Goal: Check status

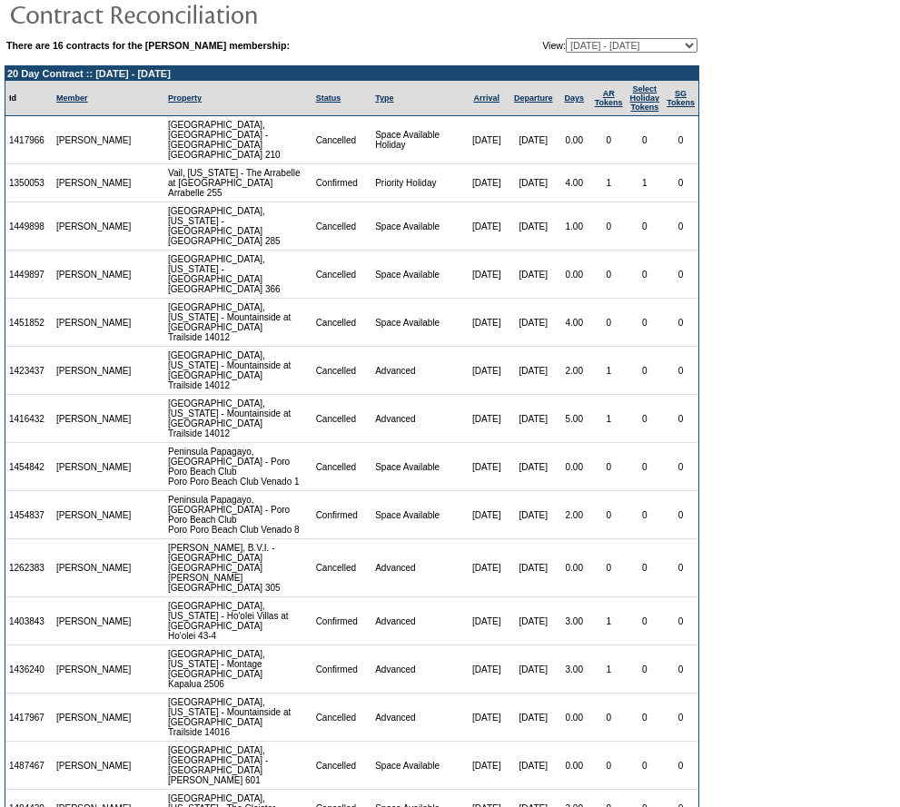
scroll to position [95, 0]
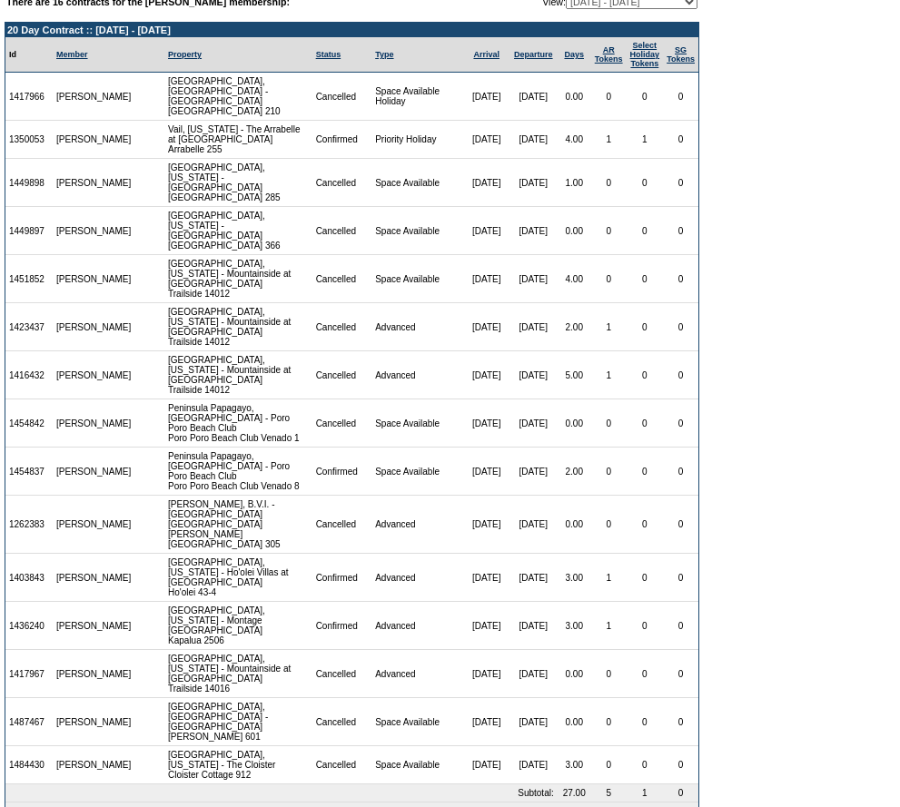
drag, startPoint x: 50, startPoint y: 704, endPoint x: 10, endPoint y: 704, distance: 40.0
click at [10, 746] on td "1484430" at bounding box center [28, 765] width 47 height 38
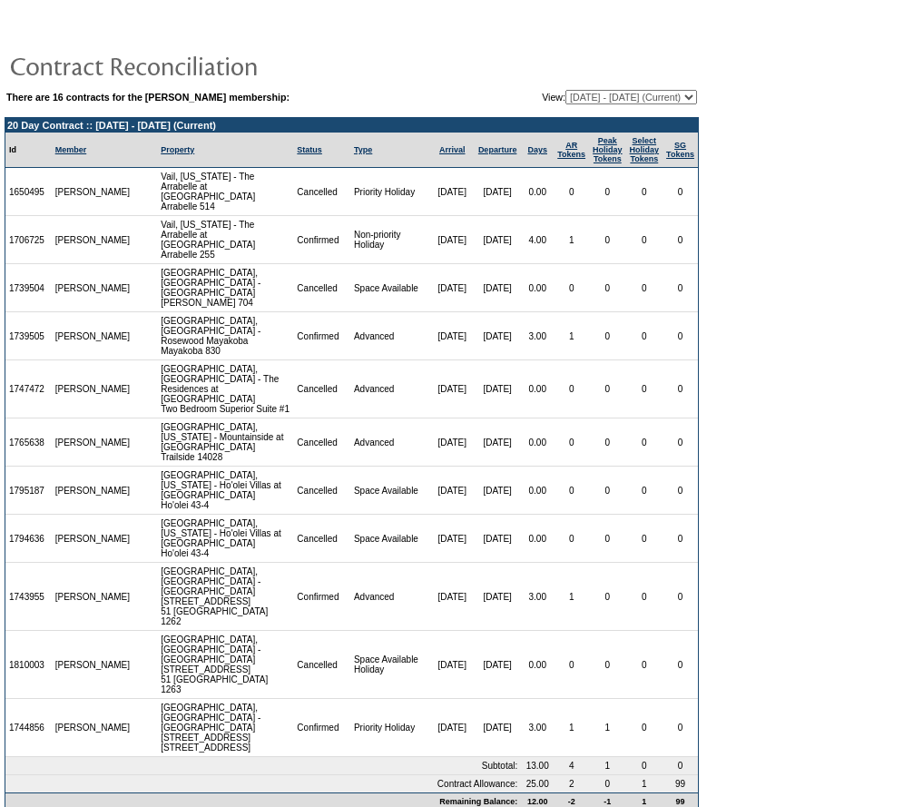
click at [633, 94] on select "11/16/12 - 02/28/14 03/01/14 - 02/28/15 03/01/15 - 02/29/16 03/01/16 - 02/28/17…" at bounding box center [632, 97] width 132 height 15
select select "108799"
click at [566, 91] on select "11/16/12 - 02/28/14 03/01/14 - 02/28/15 03/01/15 - 02/29/16 03/01/16 - 02/28/17…" at bounding box center [632, 97] width 132 height 15
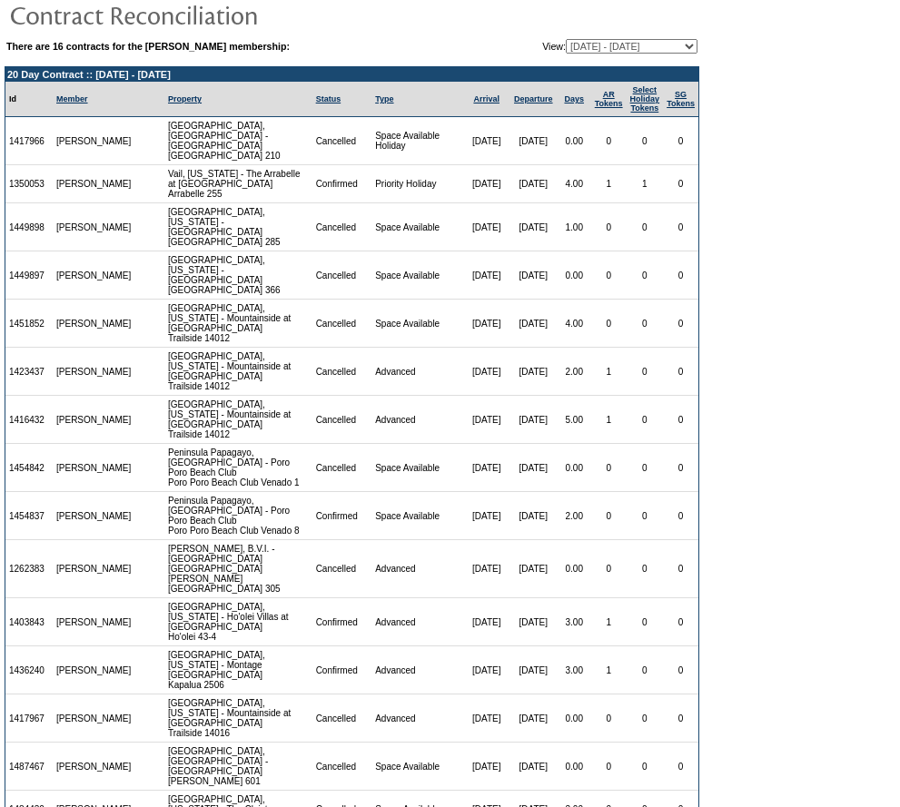
scroll to position [95, 0]
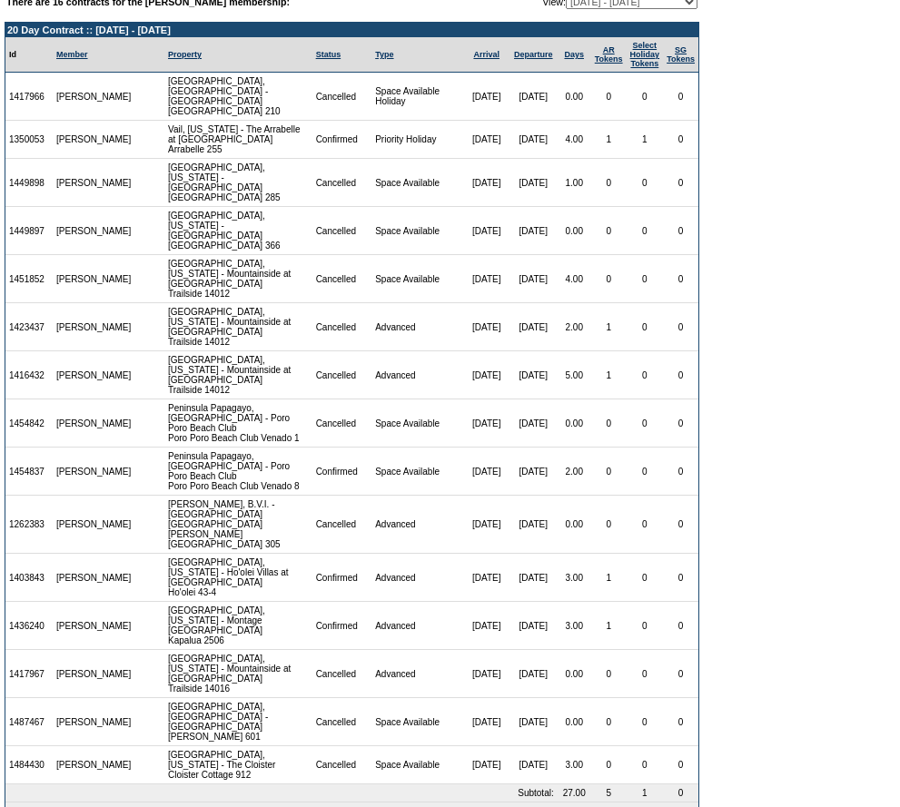
click at [680, 3] on select "11/16/12 - 02/28/14 03/01/14 - 02/28/15 03/01/15 - 02/29/16 03/01/16 - 02/28/17…" at bounding box center [632, 2] width 132 height 15
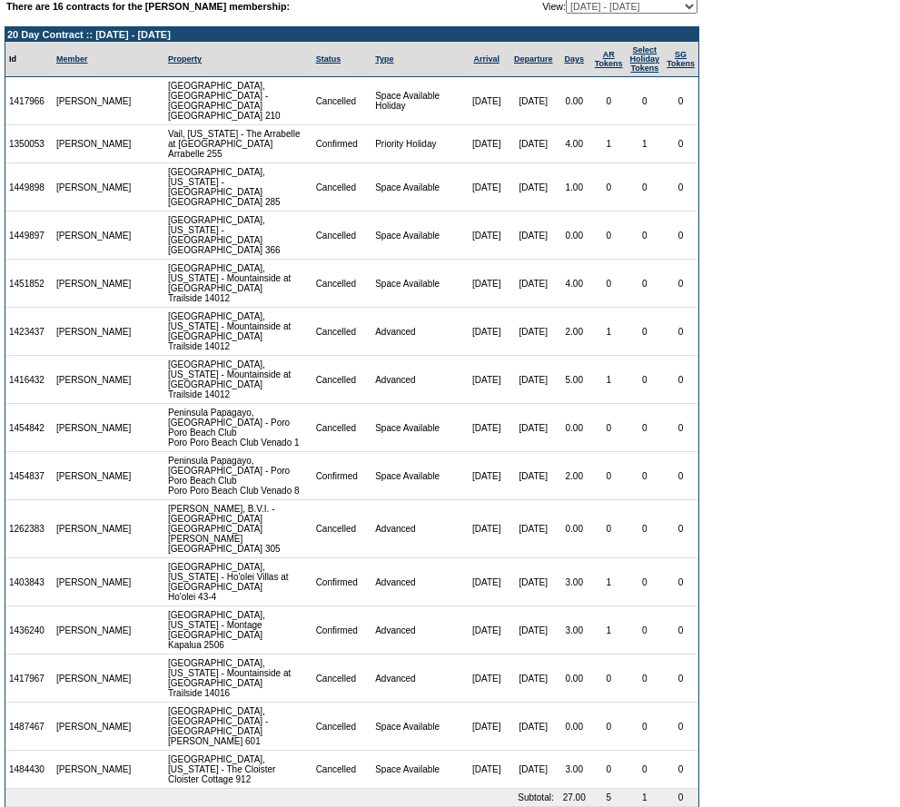
select select "119072"
click at [566, 0] on select "11/16/12 - 02/28/14 03/01/14 - 02/28/15 03/01/15 - 02/29/16 03/01/16 - 02/28/17…" at bounding box center [632, 6] width 132 height 15
